Goal: Task Accomplishment & Management: Manage account settings

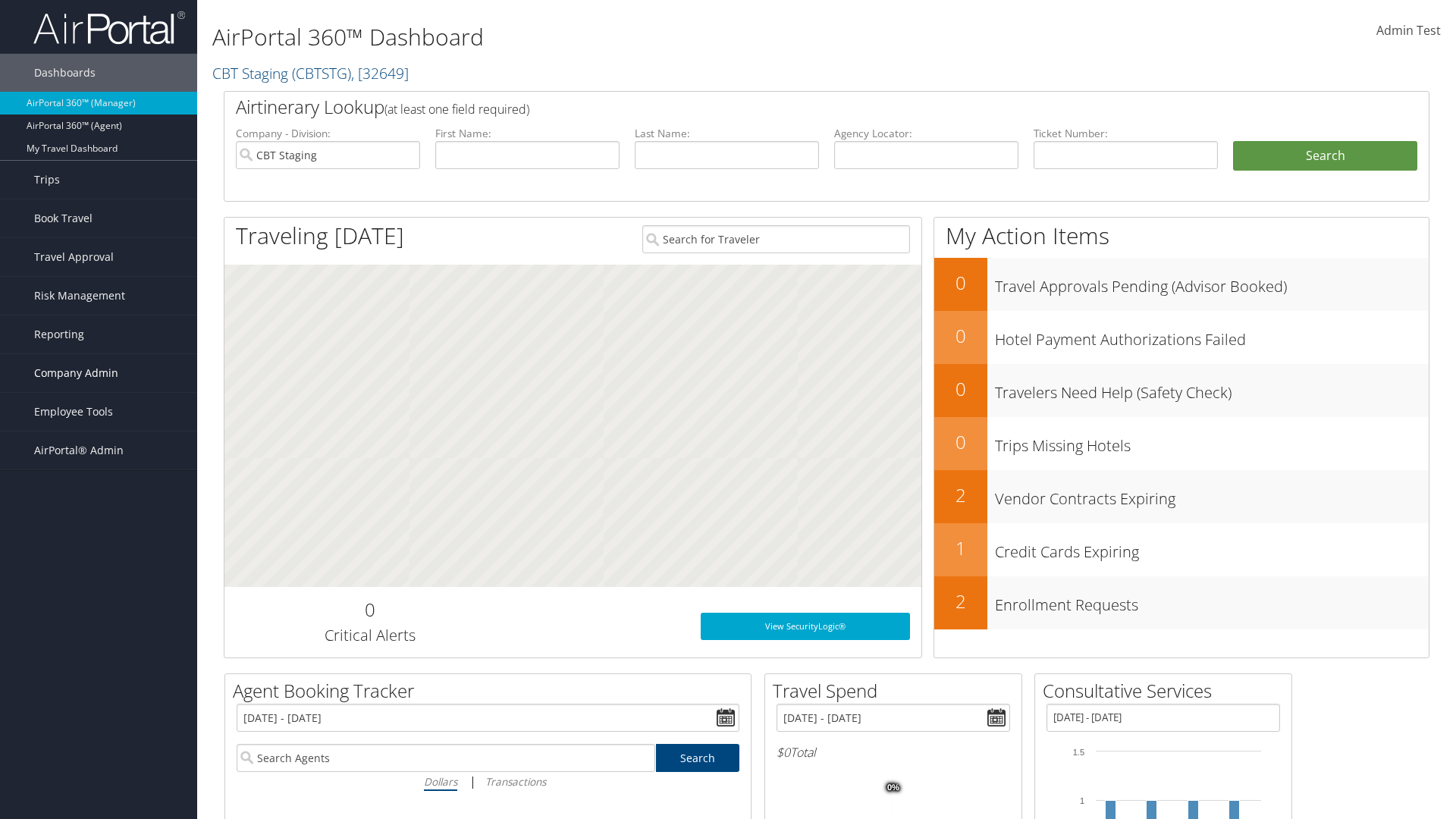
click at [98, 373] on span "Company Admin" at bounding box center [75, 373] width 84 height 38
click at [98, 688] on link "Airtinerary® Settings" at bounding box center [98, 700] width 197 height 23
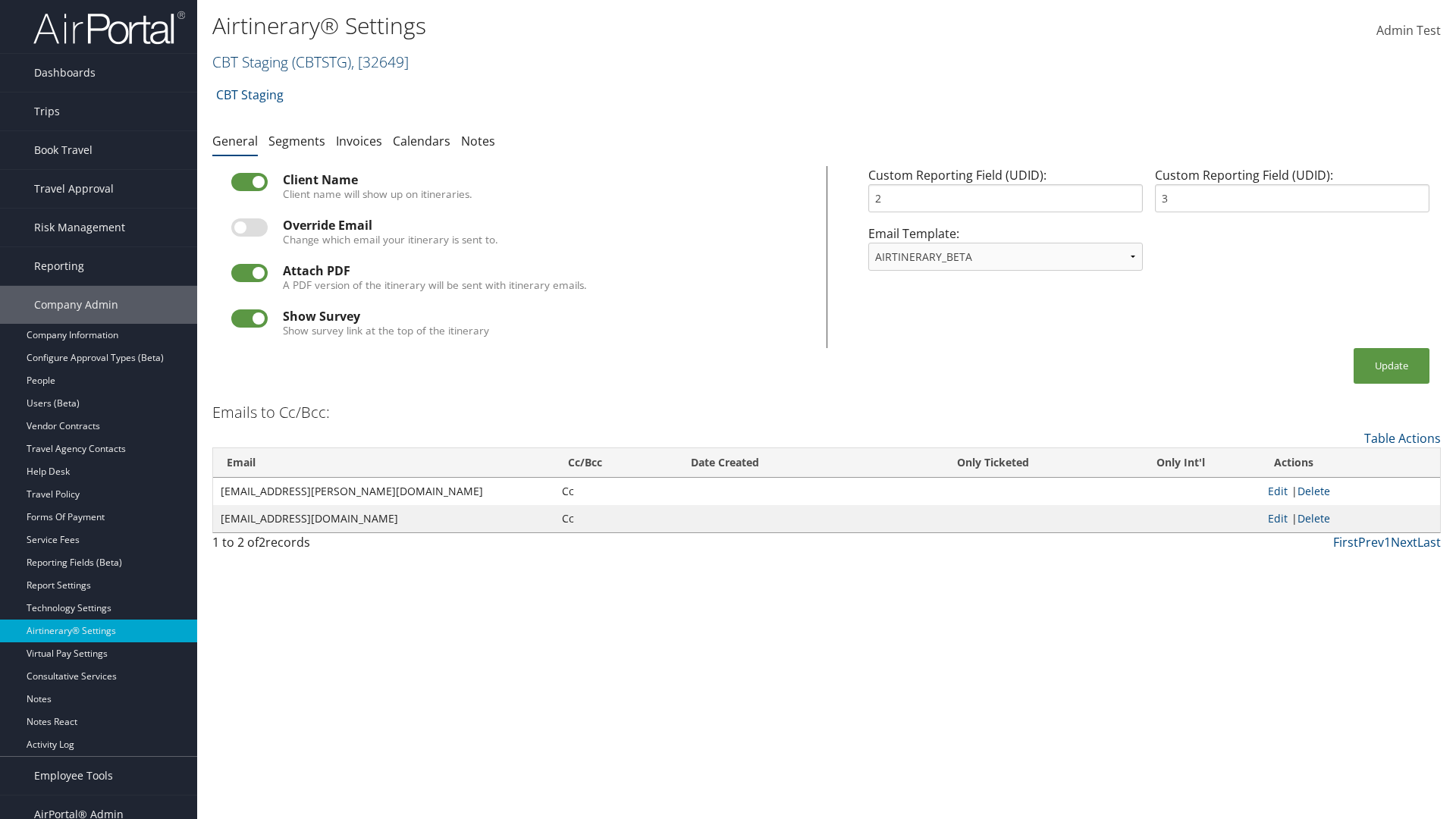
click at [250, 62] on link "CBT Staging ( CBTSTG ) , [ 32649 ]" at bounding box center [310, 62] width 196 height 20
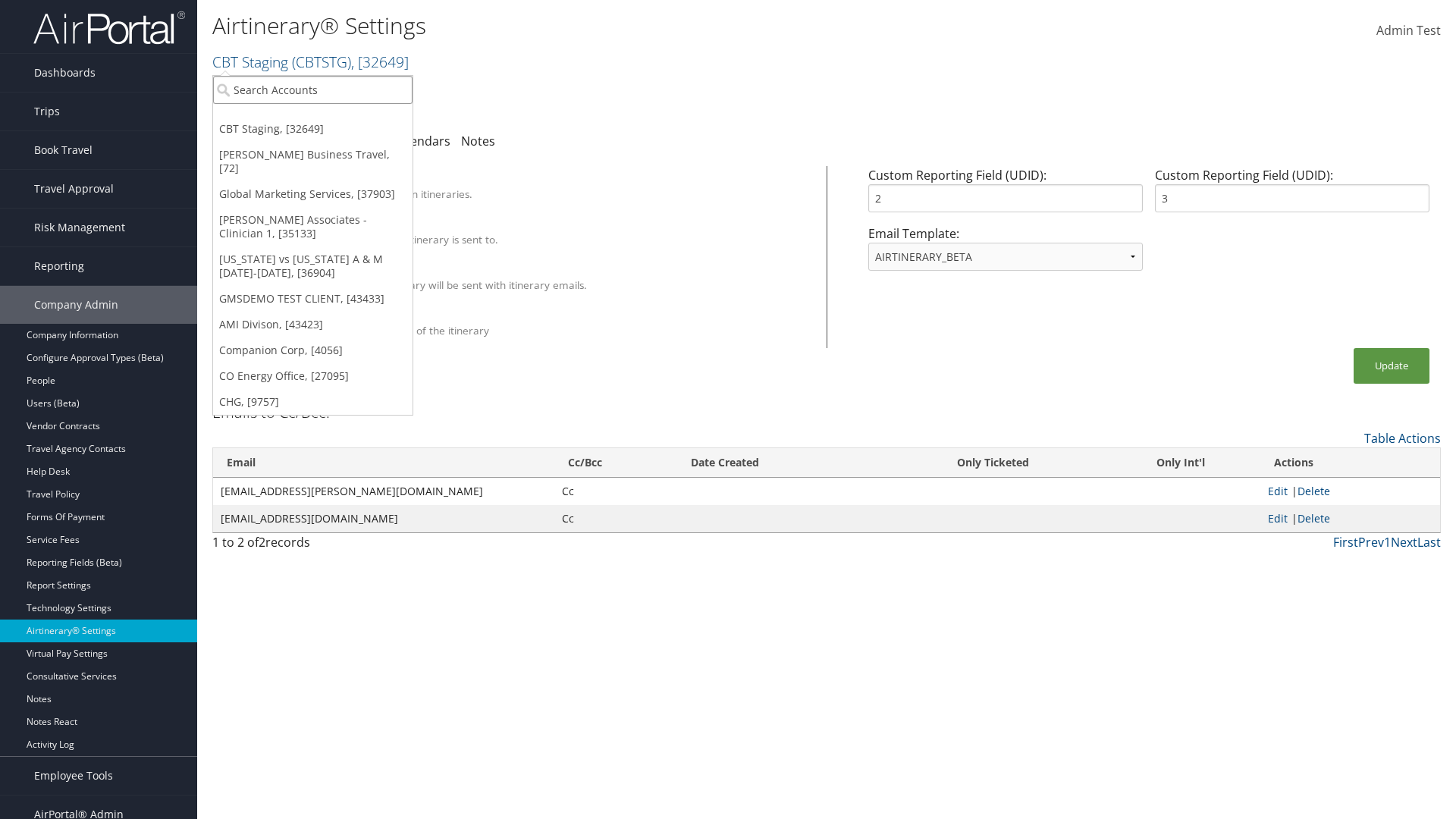
click at [312, 90] on input "search" at bounding box center [312, 90] width 199 height 28
type input "Global Marketing Services"
click at [326, 118] on div "Global Marketing Services (301946), [37903]" at bounding box center [326, 118] width 244 height 13
